Goal: Task Accomplishment & Management: Use online tool/utility

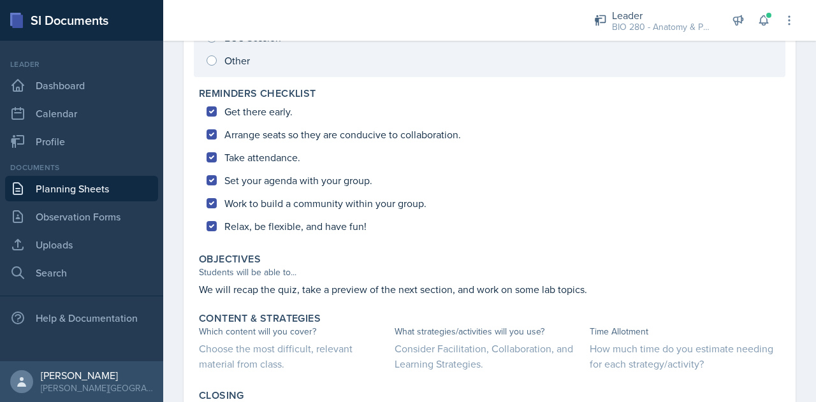
scroll to position [271, 0]
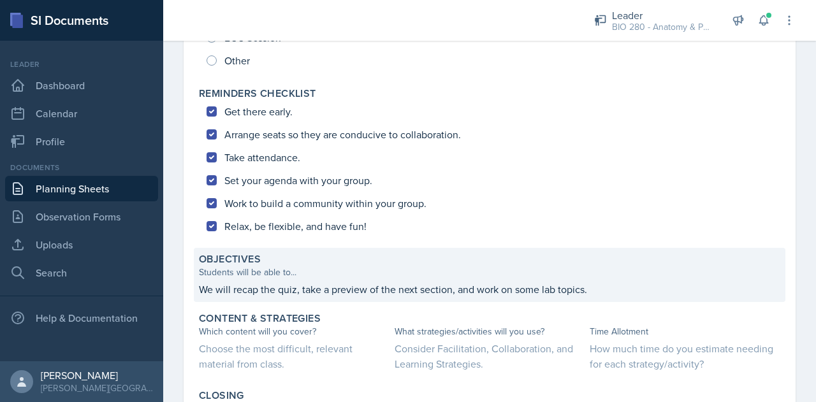
click at [363, 296] on div "Objectives Students will be able to... We will recap the quiz, take a preview o…" at bounding box center [489, 275] width 591 height 54
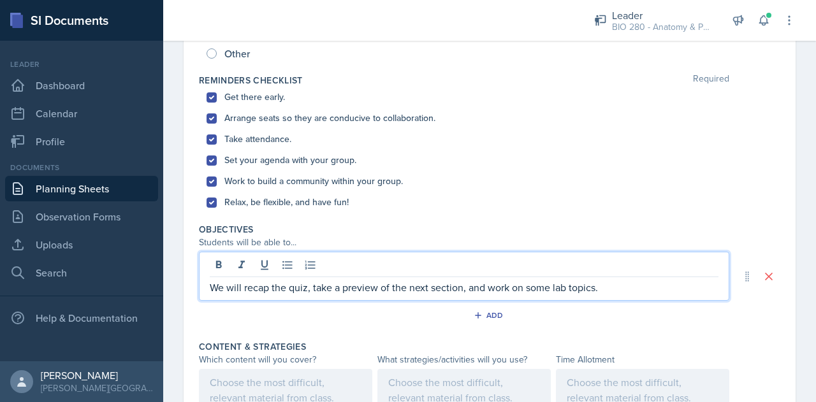
click at [598, 262] on div "We will recap the quiz, take a preview of the next section, and work on some la…" at bounding box center [464, 276] width 530 height 49
click at [598, 262] on div at bounding box center [464, 266] width 508 height 21
click at [609, 292] on p "We will recap the quiz, take a preview of the next section, and work on some la…" at bounding box center [464, 287] width 508 height 15
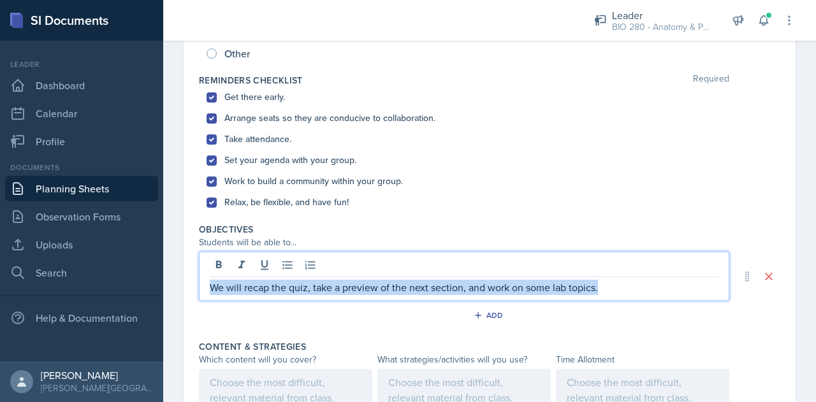
click at [609, 292] on p "We will recap the quiz, take a preview of the next section, and work on some la…" at bounding box center [464, 287] width 508 height 15
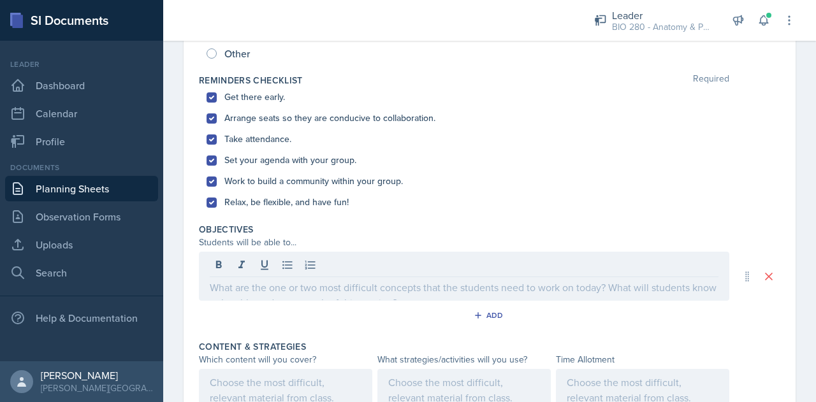
click at [664, 161] on div "Set your agenda with your group." at bounding box center [489, 160] width 566 height 21
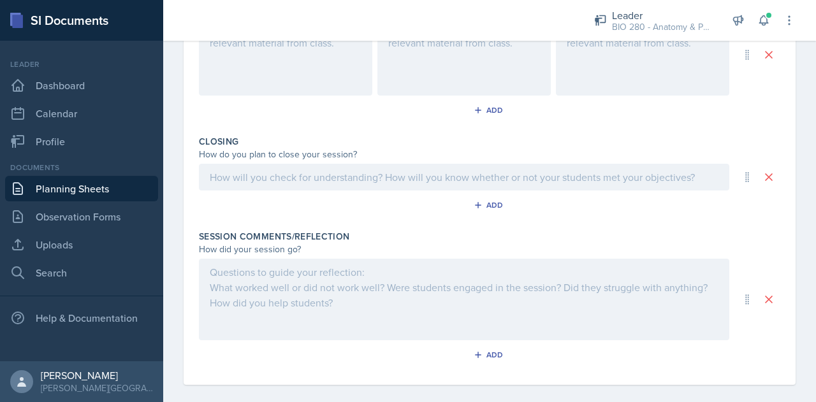
scroll to position [614, 0]
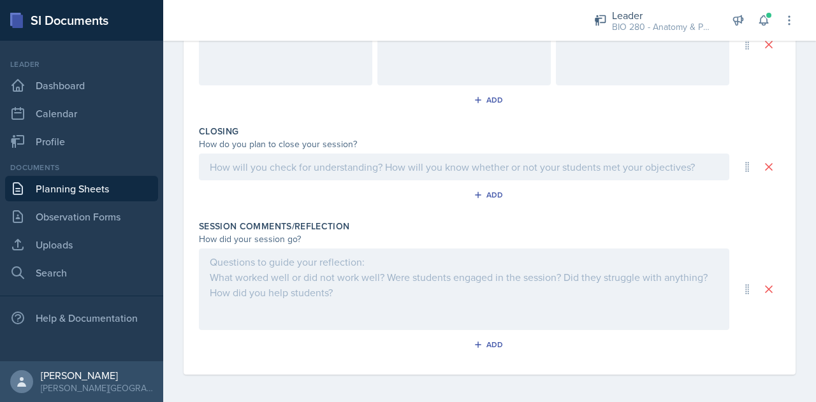
click at [449, 269] on div at bounding box center [464, 290] width 530 height 82
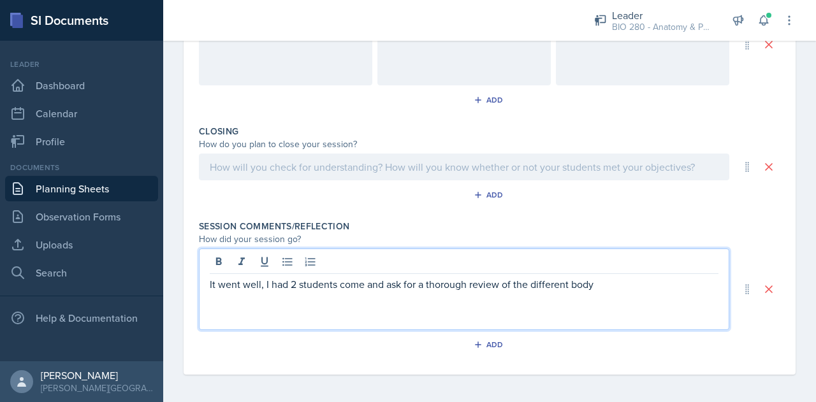
click at [570, 285] on p "It went well, I had 2 students come and ask for a thorough review of the differ…" at bounding box center [464, 284] width 508 height 15
click at [642, 284] on p "It went well, I had 2 students come and ask for a thorough review of the differ…" at bounding box center [464, 284] width 508 height 15
click at [672, 279] on p "It went well; I had 2 students come and ask for a thorough review of the differ…" at bounding box center [464, 284] width 508 height 15
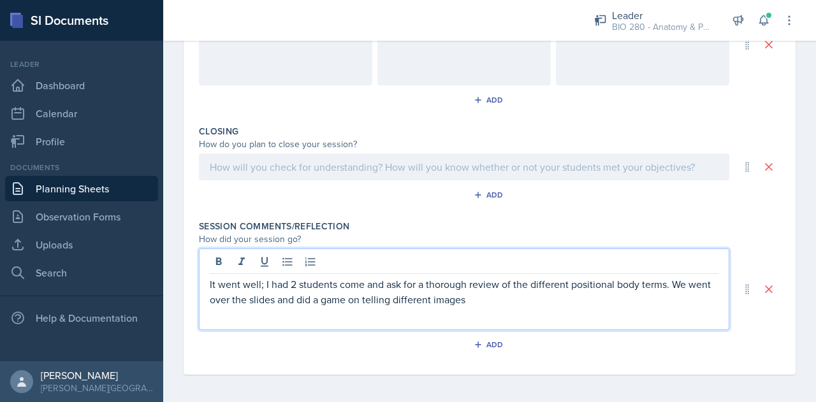
click at [418, 296] on p "It went well; I had 2 students come and ask for a thorough review of the differ…" at bounding box center [464, 292] width 508 height 31
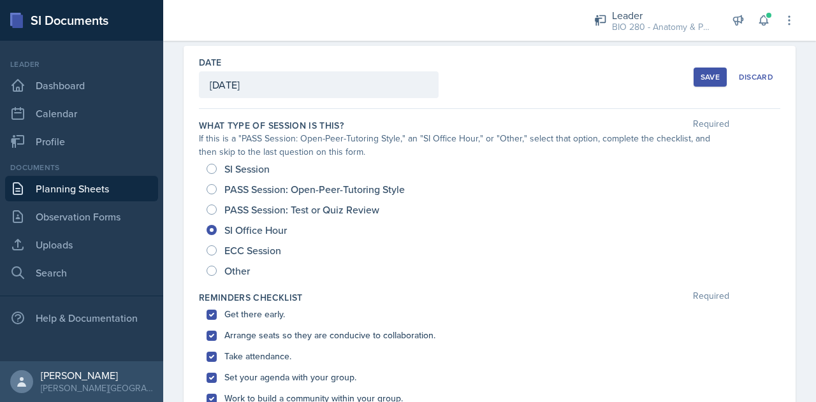
scroll to position [0, 0]
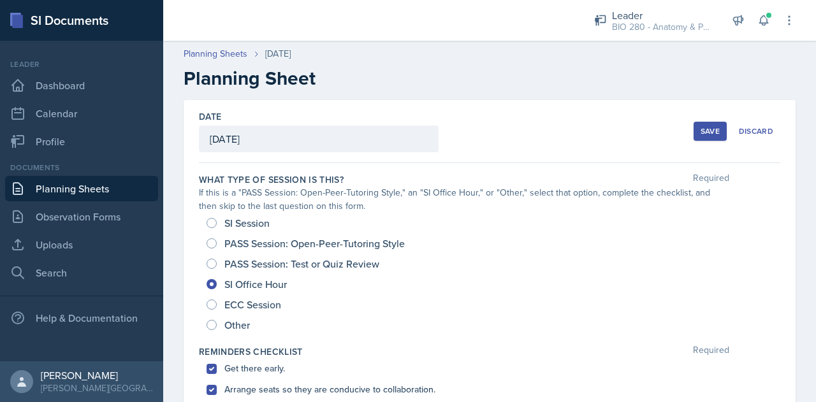
click at [702, 133] on div "Save" at bounding box center [709, 131] width 19 height 10
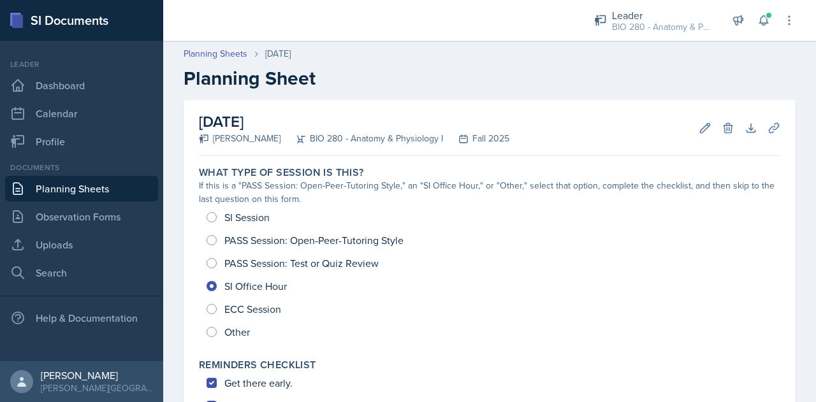
click at [41, 194] on link "Planning Sheets" at bounding box center [81, 188] width 153 height 25
